Goal: Transaction & Acquisition: Purchase product/service

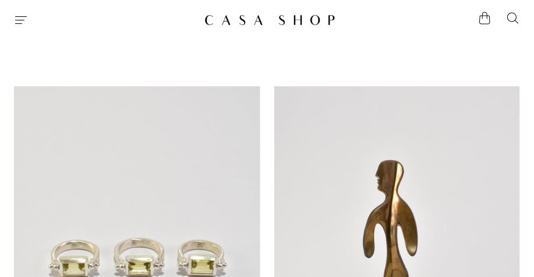
click at [25, 20] on icon "Menu" at bounding box center [21, 20] width 14 height 14
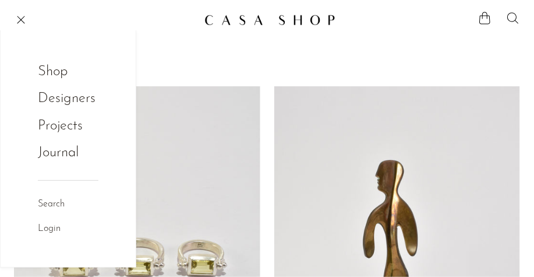
click at [519, 15] on icon at bounding box center [513, 18] width 14 height 14
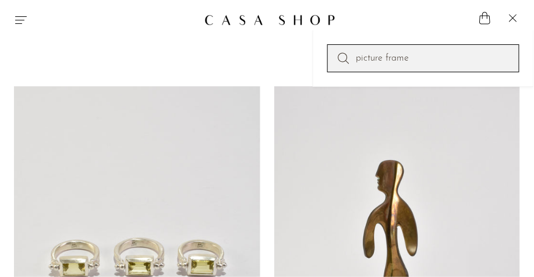
type input "picture frame"
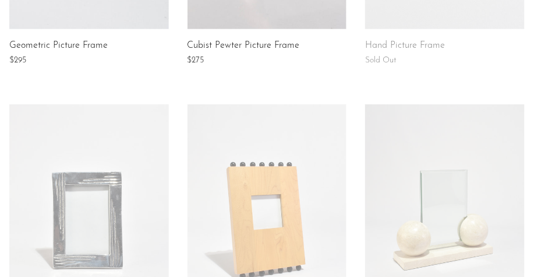
scroll to position [1051, 0]
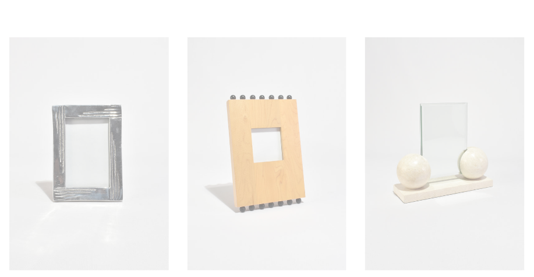
click at [313, 145] on link at bounding box center [268, 153] width 160 height 233
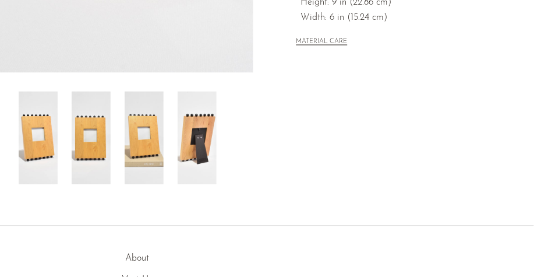
scroll to position [464, 0]
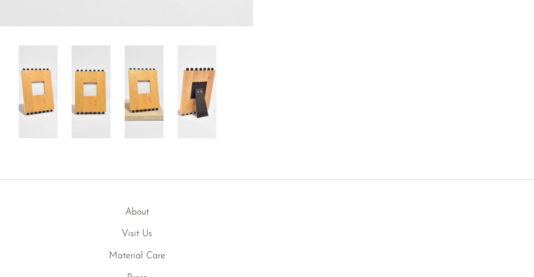
click at [103, 107] on img at bounding box center [91, 91] width 39 height 93
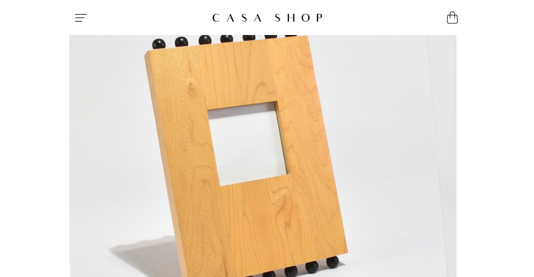
scroll to position [454, 0]
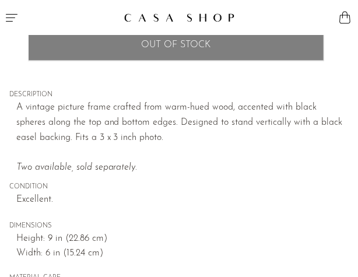
drag, startPoint x: 143, startPoint y: 88, endPoint x: 385, endPoint y: 103, distance: 242.2
click at [0, 0] on body "Shop Featured New Arrivals Bestsellers" at bounding box center [179, 83] width 358 height 1074
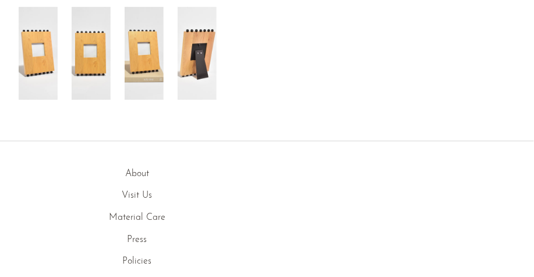
scroll to position [347, 0]
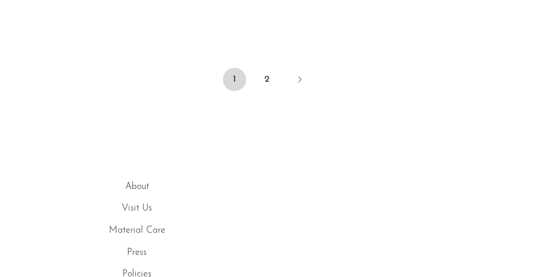
scroll to position [1475, 0]
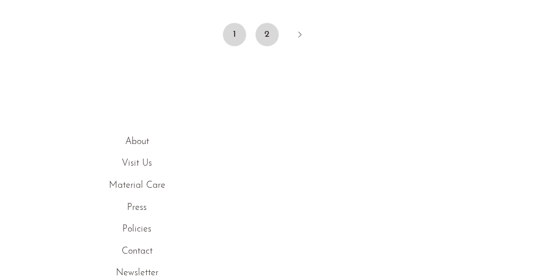
click at [266, 36] on link "2" at bounding box center [267, 34] width 23 height 23
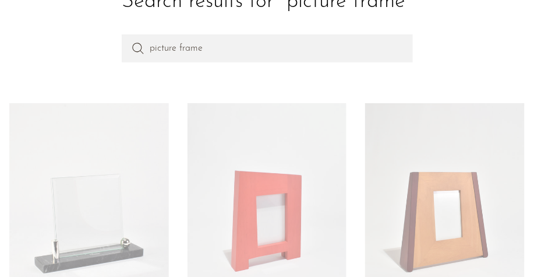
scroll to position [165, 0]
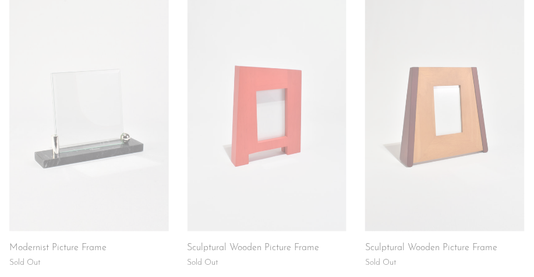
click at [290, 84] on link at bounding box center [268, 114] width 160 height 233
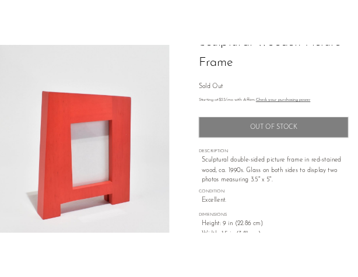
scroll to position [450, 0]
